Goal: Transaction & Acquisition: Purchase product/service

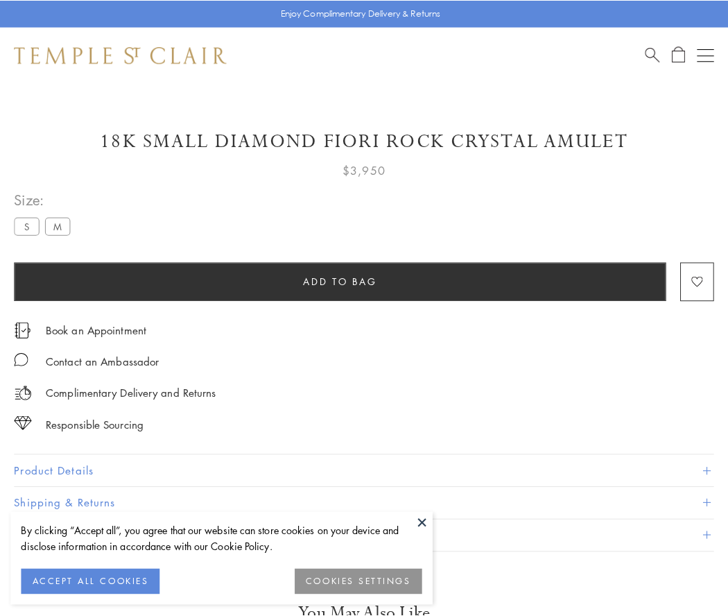
scroll to position [60, 0]
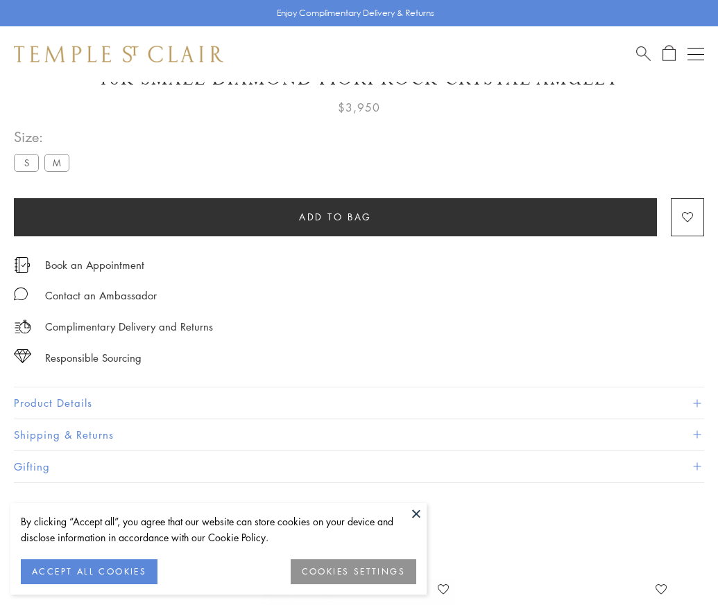
click at [335, 216] on span "Add to bag" at bounding box center [335, 216] width 73 height 15
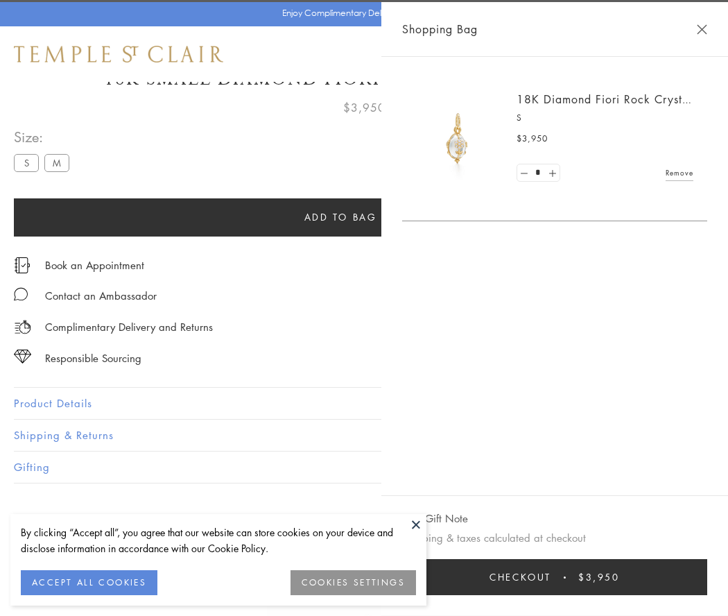
click at [680, 577] on button "Checkout $3,950" at bounding box center [554, 577] width 305 height 36
